Goal: Find specific page/section: Find specific page/section

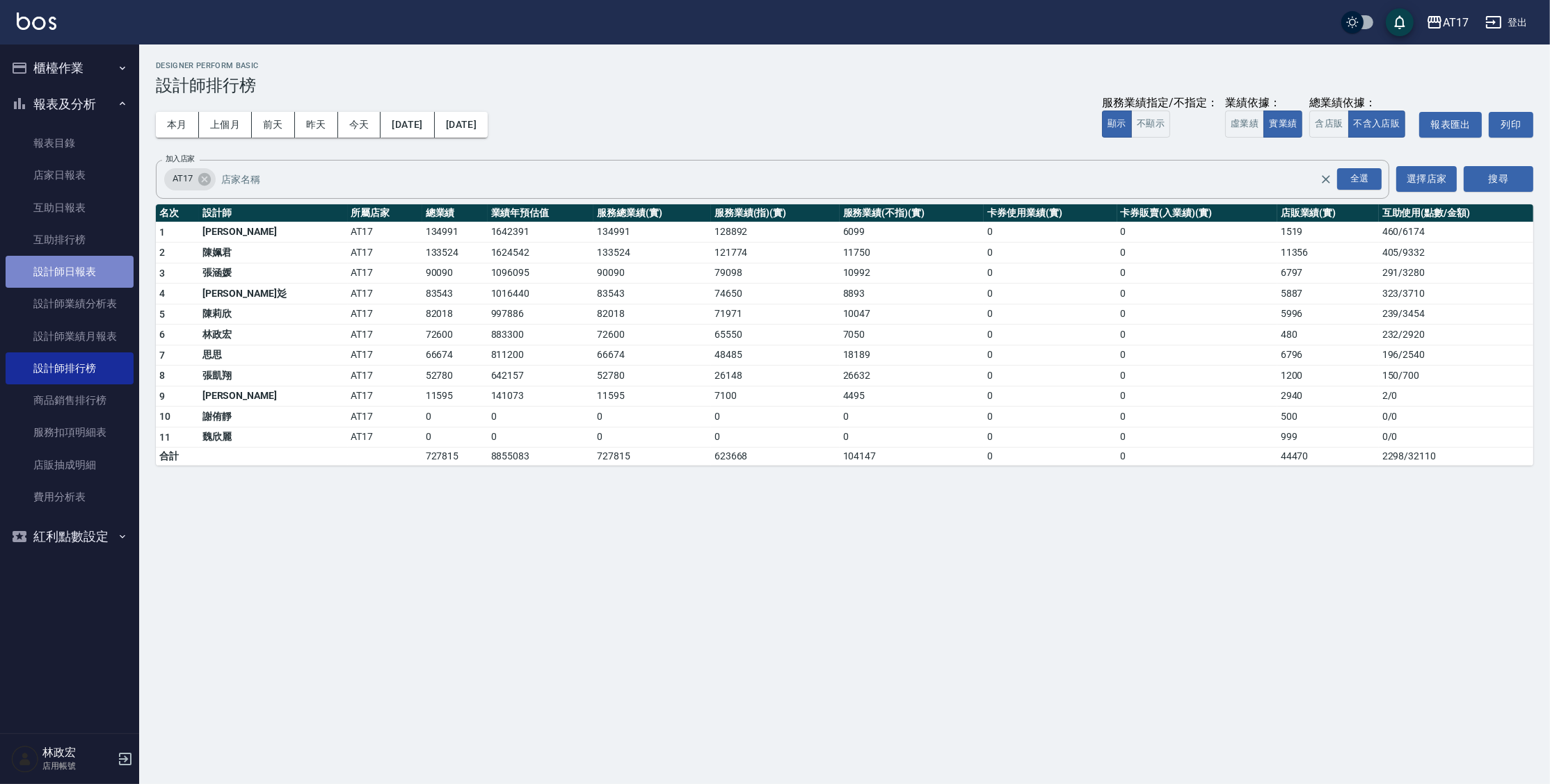
click at [105, 277] on link "設計師日報表" at bounding box center [70, 271] width 128 height 32
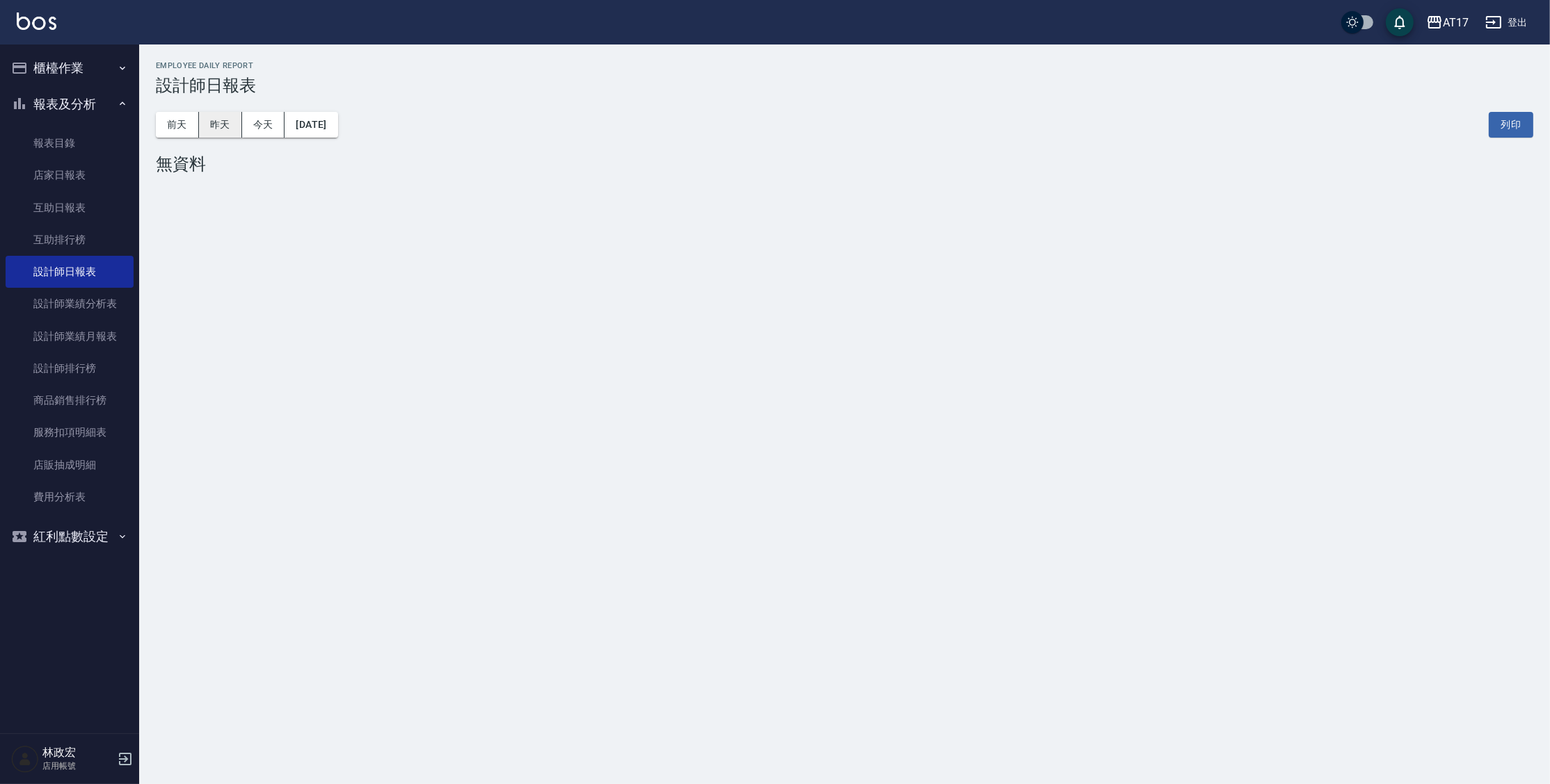
click at [217, 129] on button "昨天" at bounding box center [220, 124] width 43 height 26
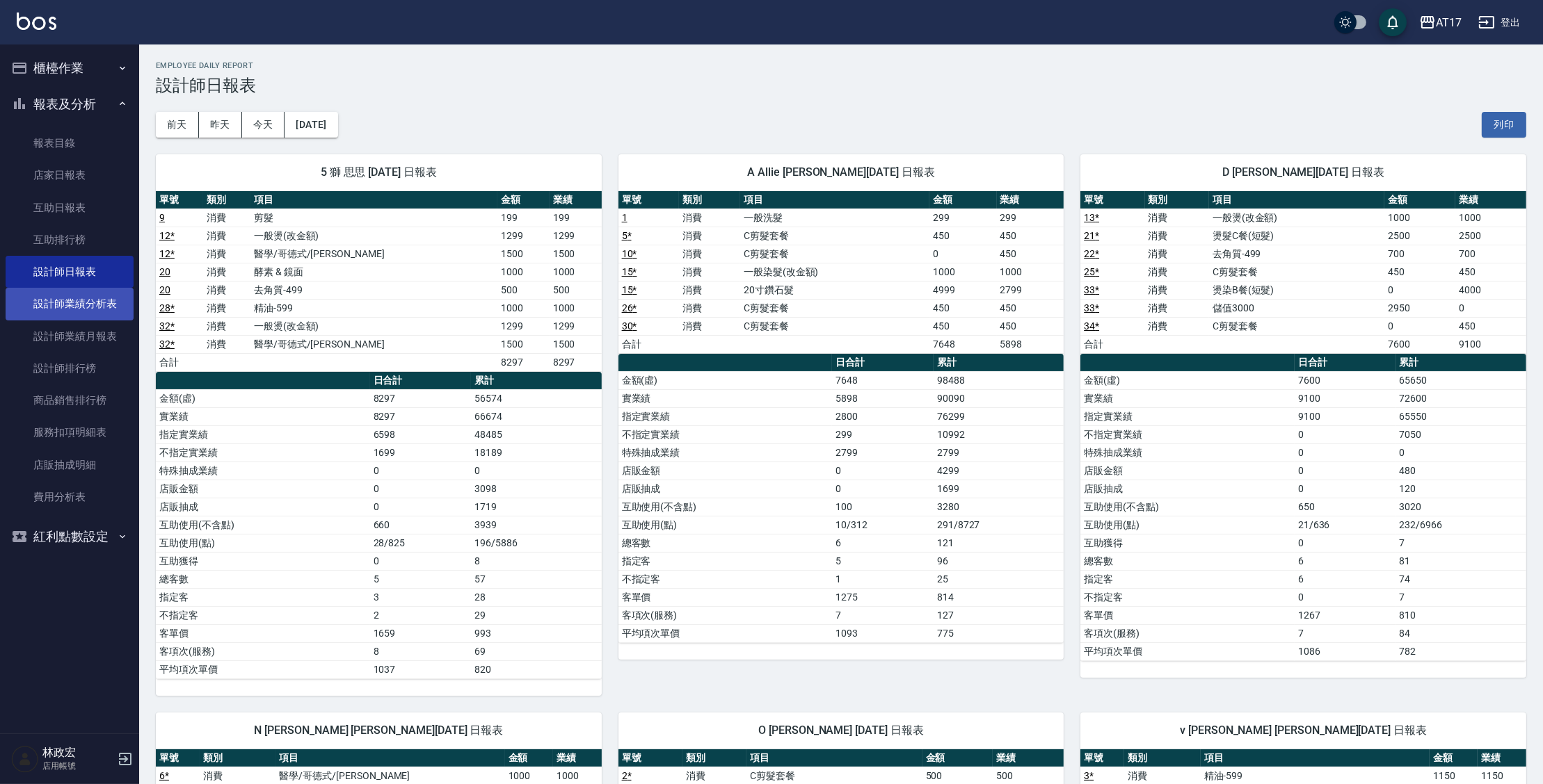
click at [58, 299] on link "設計師業績分析表" at bounding box center [70, 303] width 128 height 32
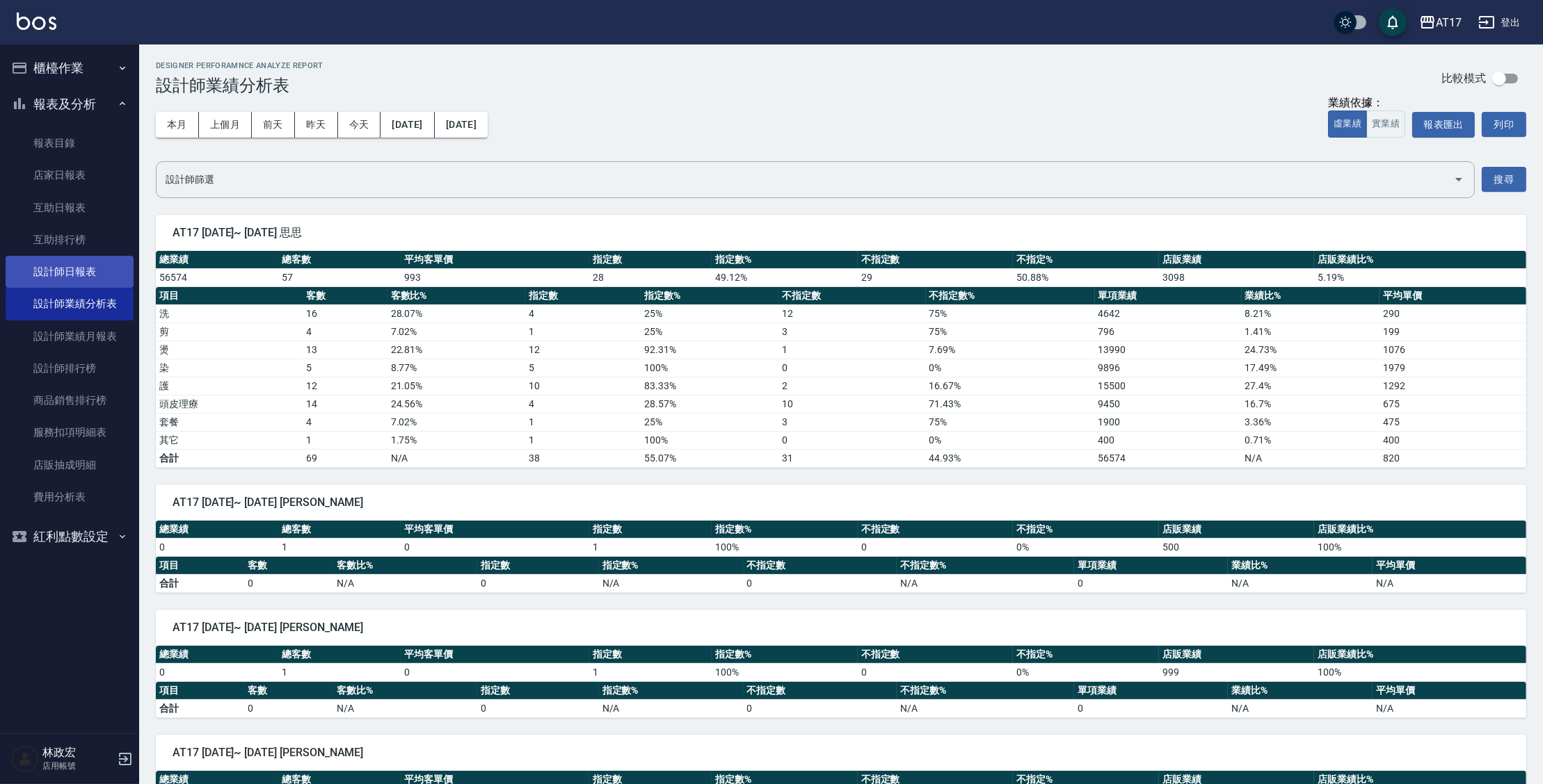
click at [75, 273] on link "設計師日報表" at bounding box center [70, 271] width 128 height 32
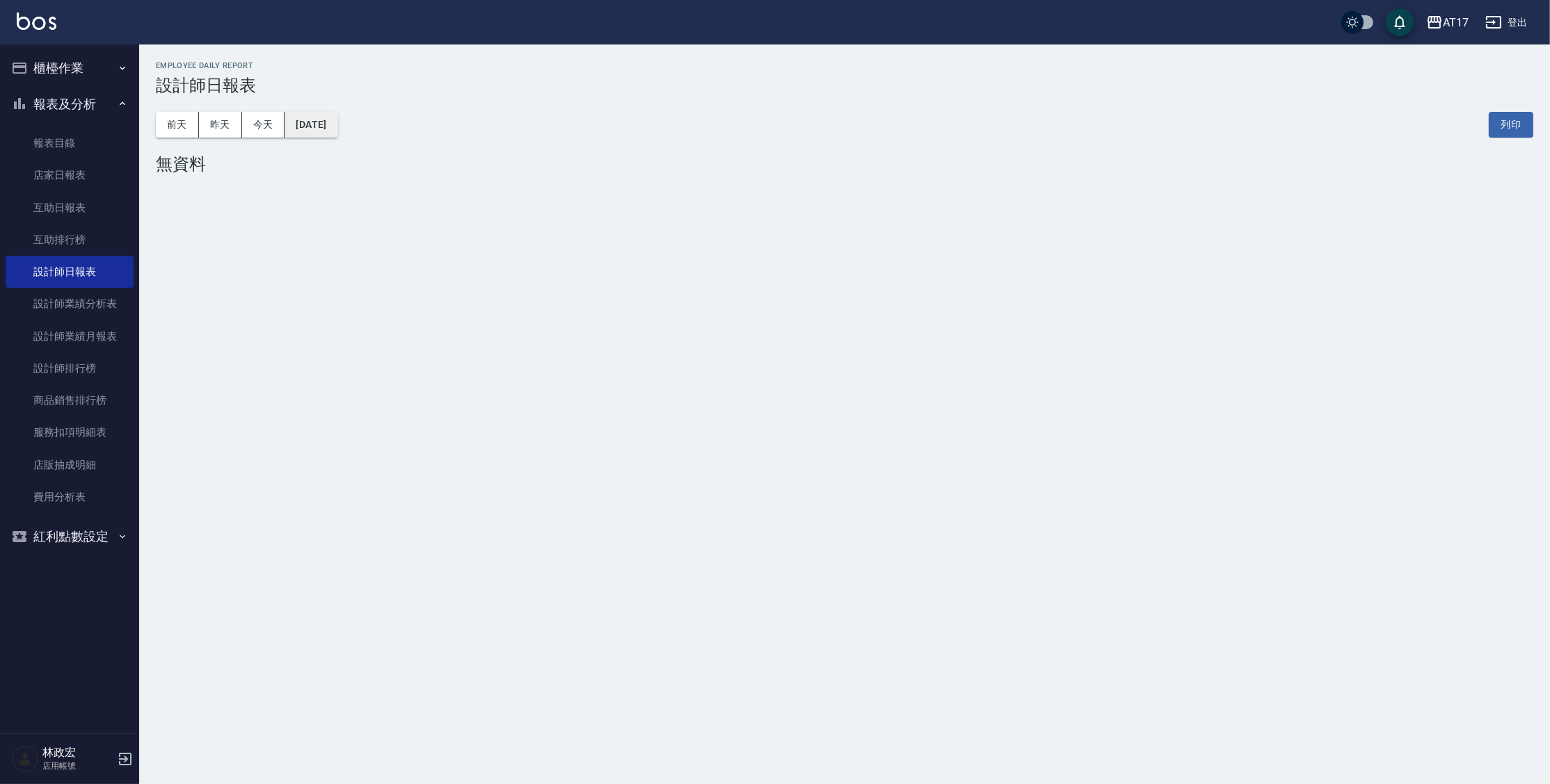
click at [331, 129] on button "[DATE]" at bounding box center [311, 124] width 53 height 26
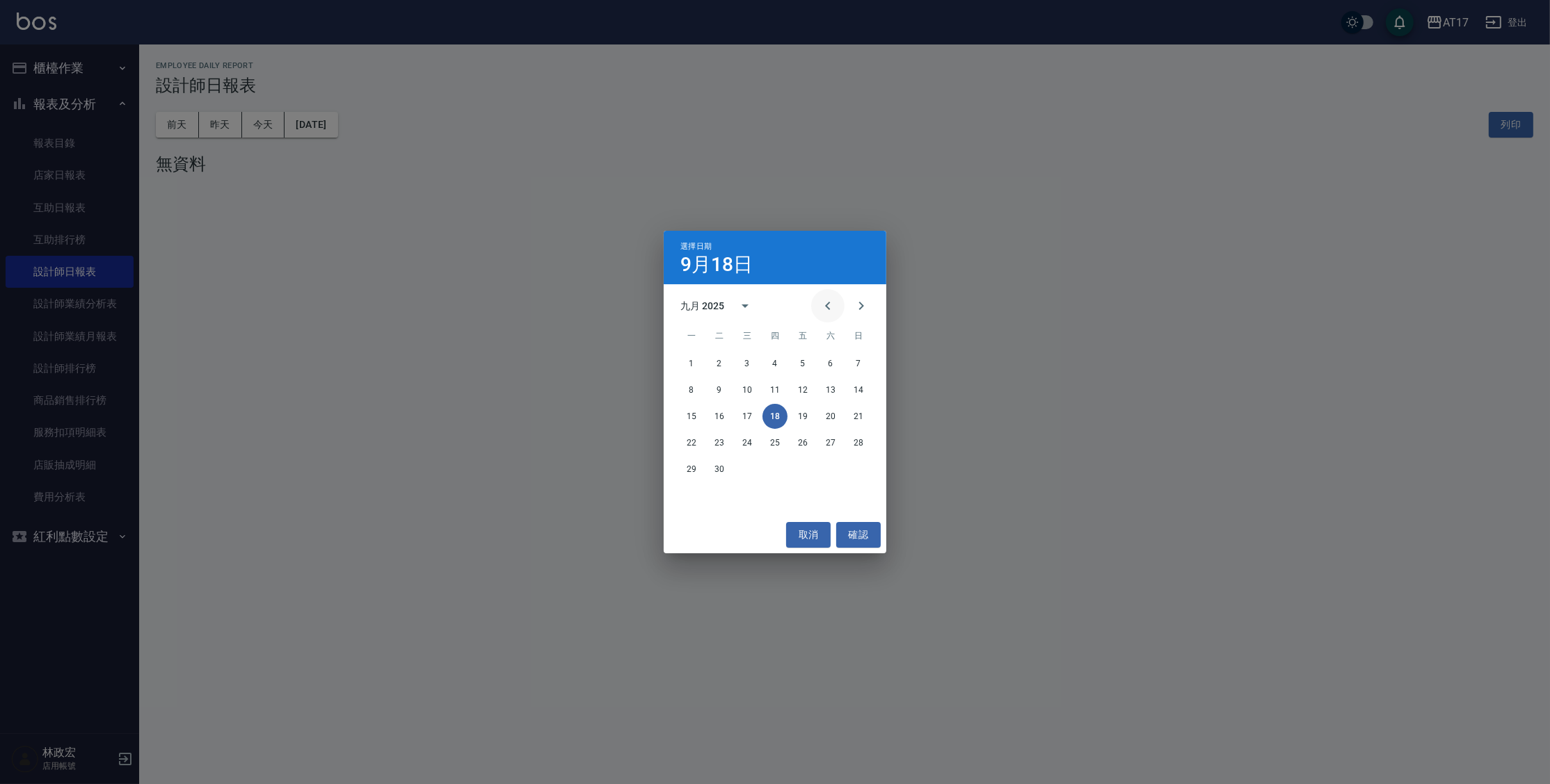
click at [832, 303] on icon "Previous month" at bounding box center [827, 306] width 16 height 16
click at [853, 471] on button "31" at bounding box center [859, 469] width 25 height 25
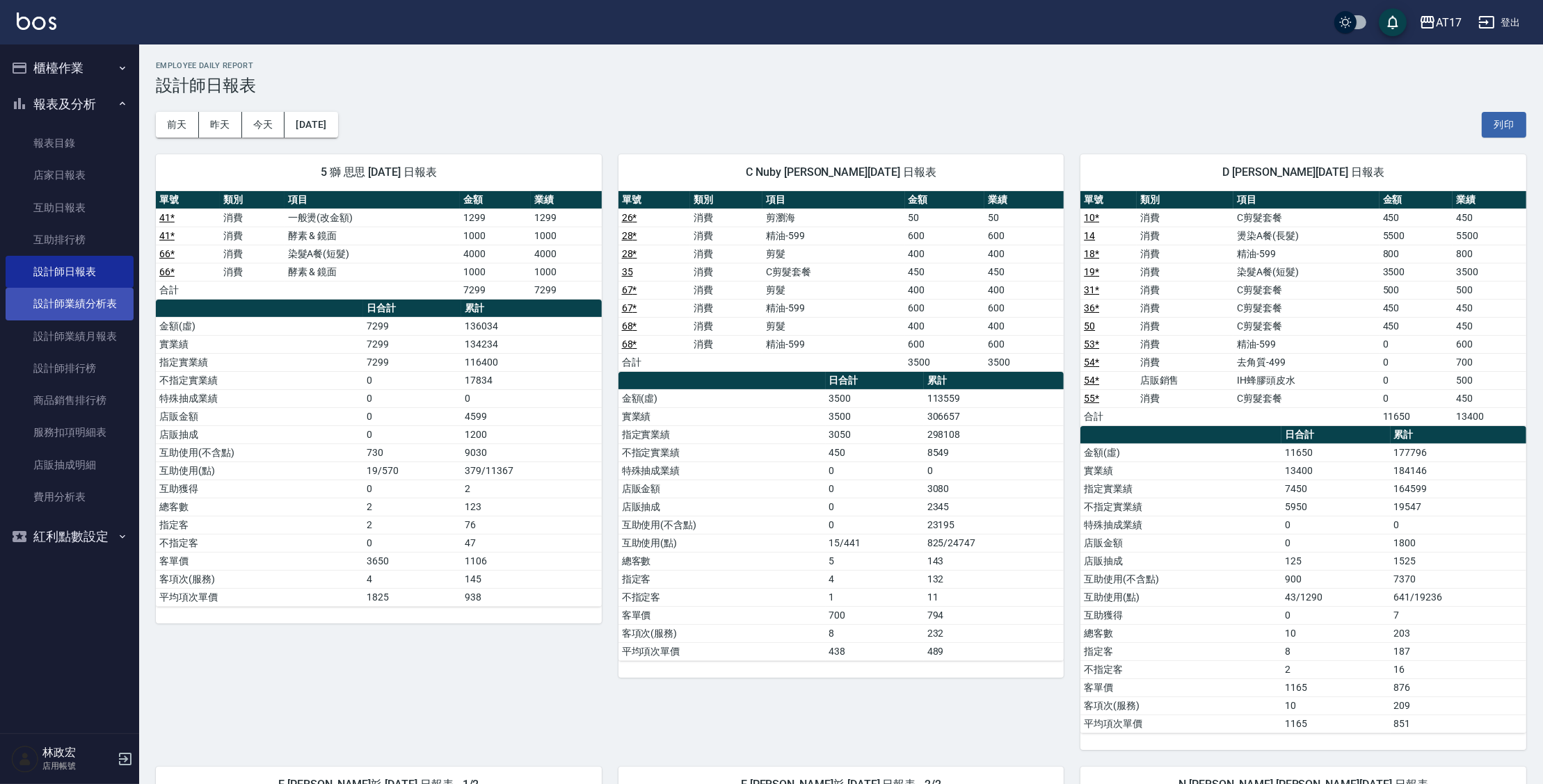
click at [94, 295] on link "設計師業績分析表" at bounding box center [70, 303] width 128 height 32
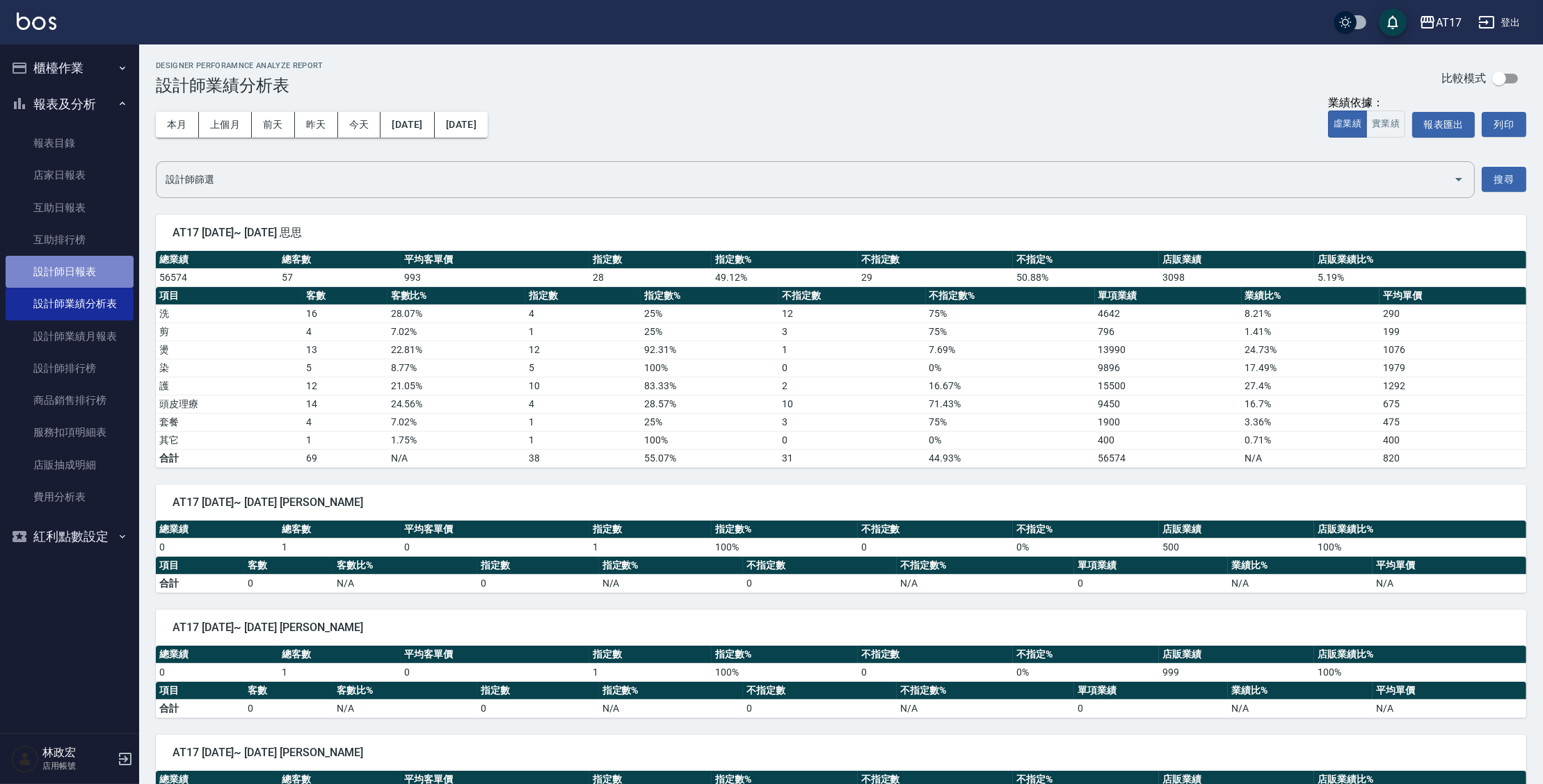
click at [92, 274] on link "設計師日報表" at bounding box center [70, 271] width 128 height 32
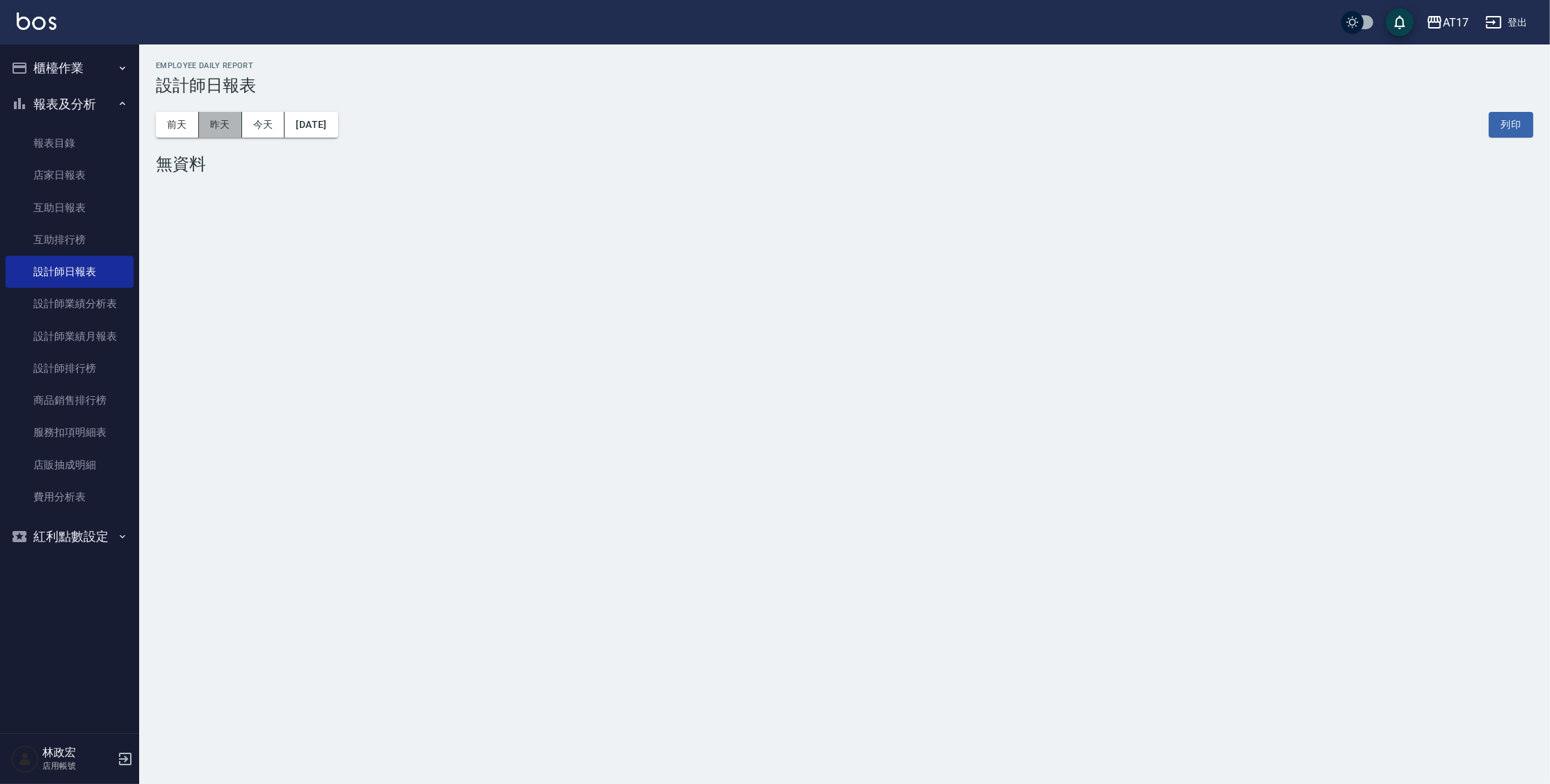
click at [215, 132] on button "昨天" at bounding box center [220, 124] width 43 height 26
